Goal: Find specific page/section: Find specific page/section

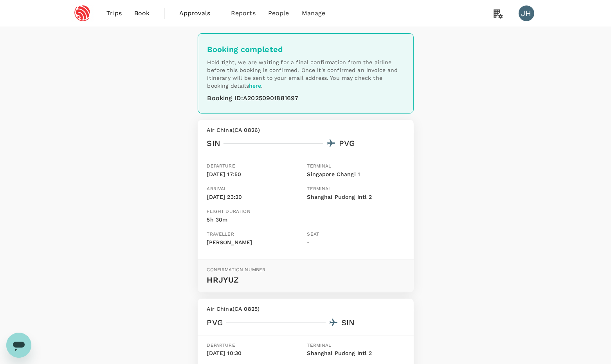
click at [138, 1] on link "Book" at bounding box center [142, 13] width 28 height 27
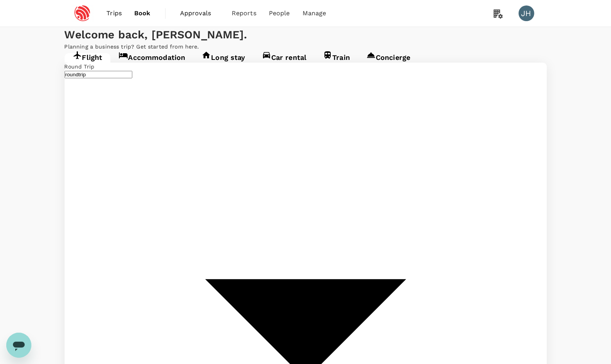
type input "undefined, undefined (any)"
click at [114, 16] on span "Trips" at bounding box center [113, 13] width 15 height 9
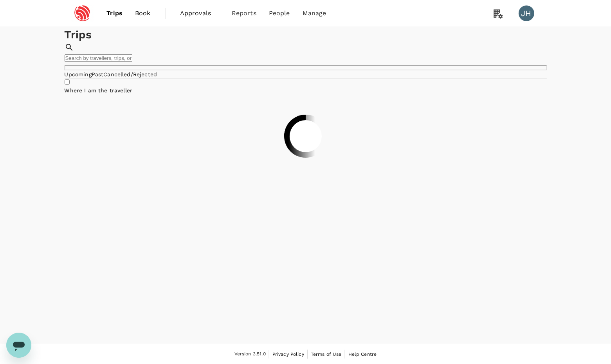
click at [139, 18] on link "Book" at bounding box center [143, 13] width 28 height 27
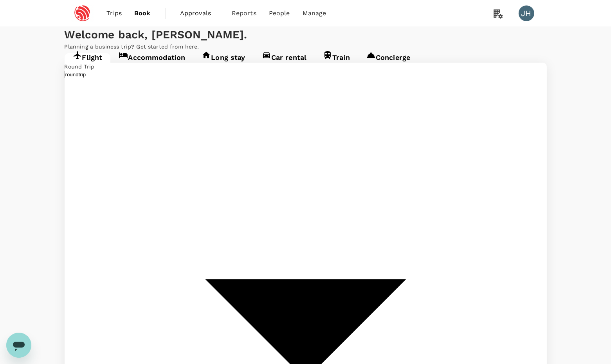
click at [119, 16] on span "Trips" at bounding box center [113, 13] width 15 height 9
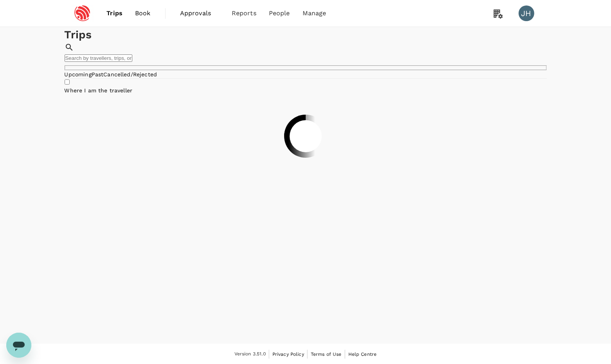
click at [132, 54] on input "text" at bounding box center [99, 57] width 68 height 7
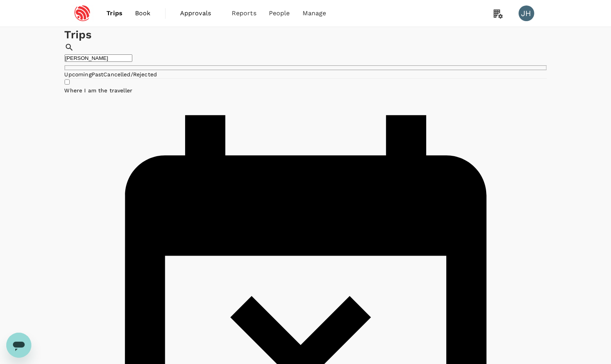
drag, startPoint x: 396, startPoint y: 53, endPoint x: 305, endPoint y: 53, distance: 91.2
click at [305, 53] on div "Trips ​ [PERSON_NAME] ​" at bounding box center [306, 48] width 482 height 43
type input "o"
type input "pun"
click at [285, 13] on span "People" at bounding box center [279, 13] width 21 height 9
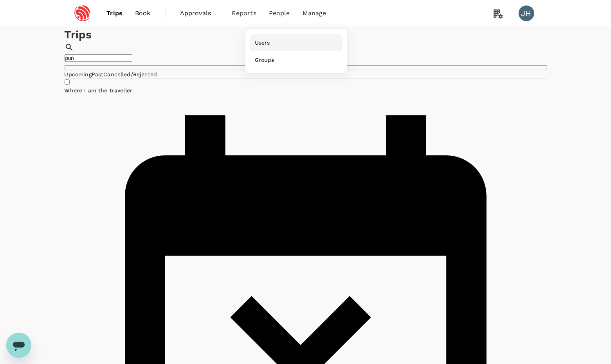
click at [270, 41] on span "Users" at bounding box center [262, 43] width 15 height 8
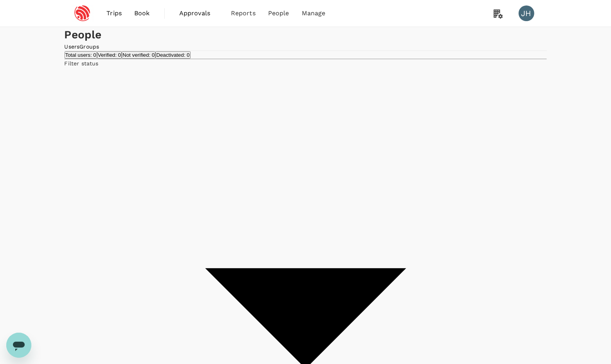
type input "[PERSON_NAME]"
drag, startPoint x: 146, startPoint y: 155, endPoint x: 223, endPoint y: 322, distance: 183.6
click at [54, 144] on div "People Users Groups Total users: 0 Verified: 0 Not verified: 0 Deactivated: 0 F…" at bounding box center [305, 324] width 611 height 595
